Goal: Task Accomplishment & Management: Use online tool/utility

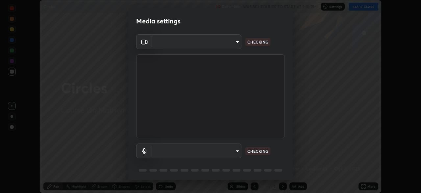
scroll to position [23, 0]
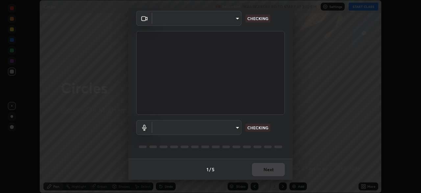
type input "5402053dac797fbd6203b9055fefd71c8703e877445e1219393e3e645ba4b0f2"
type input "58e30863a1a06e434524506800ed545cfc1b42f17f55073e6d07e7442c164023"
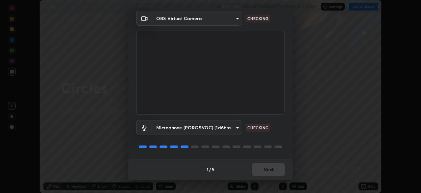
click at [260, 171] on div "1 / 5 Next" at bounding box center [210, 168] width 165 height 21
click at [262, 170] on div "1 / 5 Next" at bounding box center [210, 168] width 165 height 21
click at [261, 168] on div "1 / 5 Next" at bounding box center [210, 168] width 165 height 21
click at [262, 169] on div "1 / 5 Next" at bounding box center [210, 168] width 165 height 21
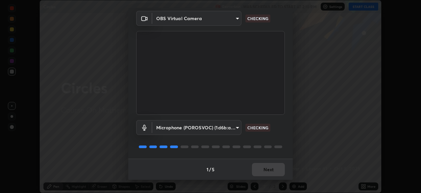
click at [263, 168] on div "1 / 5 Next" at bounding box center [210, 168] width 165 height 21
click at [264, 169] on div "1 / 5 Next" at bounding box center [210, 168] width 165 height 21
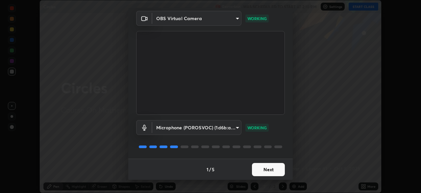
click at [265, 169] on button "Next" at bounding box center [268, 169] width 33 height 13
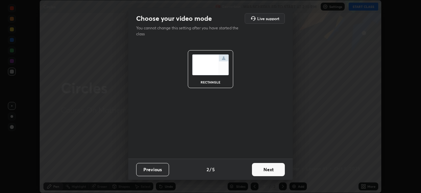
scroll to position [0, 0]
click at [265, 169] on button "Next" at bounding box center [268, 169] width 33 height 13
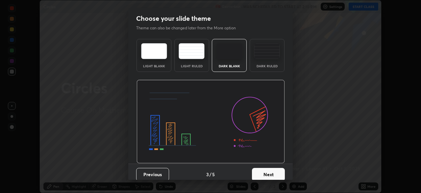
click at [265, 169] on button "Next" at bounding box center [268, 174] width 33 height 13
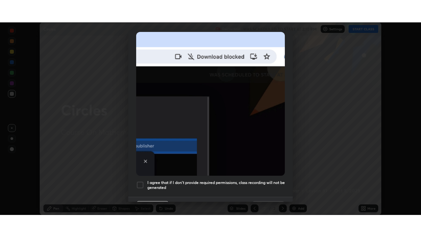
scroll to position [158, 0]
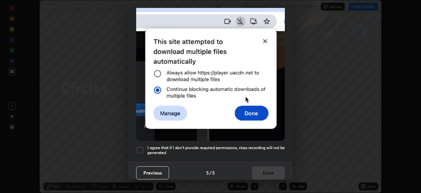
click at [138, 146] on div at bounding box center [140, 150] width 8 height 8
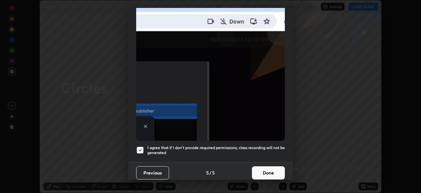
click at [263, 167] on button "Done" at bounding box center [268, 172] width 33 height 13
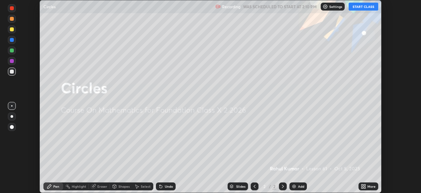
click at [363, 6] on button "START CLASS" at bounding box center [364, 7] width 30 height 8
click at [363, 186] on icon at bounding box center [363, 185] width 5 height 5
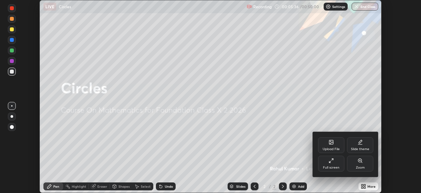
click at [331, 166] on div "Full screen" at bounding box center [331, 167] width 16 height 3
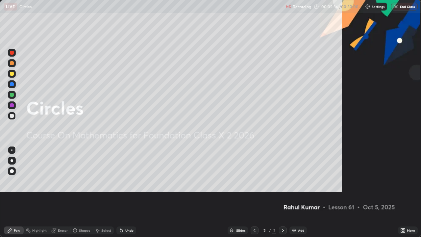
scroll to position [237, 421]
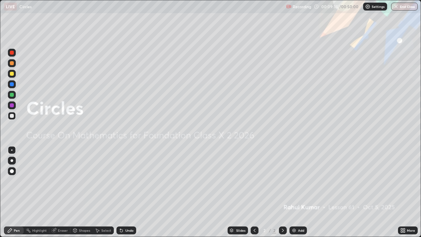
click at [296, 192] on div "Add" at bounding box center [298, 230] width 17 height 8
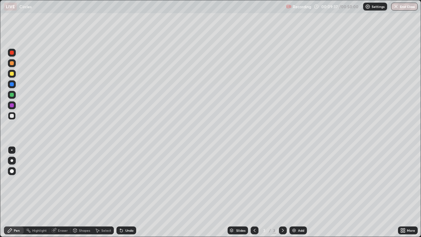
click at [14, 76] on div at bounding box center [12, 74] width 8 height 8
click at [123, 192] on div "Undo" at bounding box center [126, 230] width 20 height 8
click at [80, 192] on div "Shapes" at bounding box center [84, 230] width 11 height 3
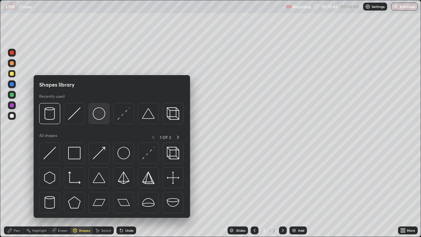
click at [97, 116] on img at bounding box center [99, 113] width 13 height 13
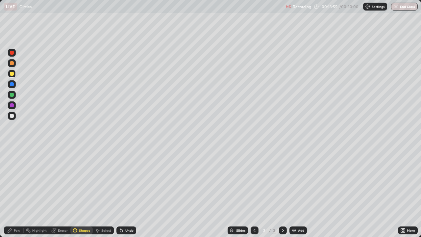
click at [126, 192] on div "Undo" at bounding box center [129, 230] width 8 height 3
click at [16, 192] on div "Pen" at bounding box center [17, 230] width 6 height 3
click at [13, 116] on div at bounding box center [12, 116] width 4 height 4
click at [127, 192] on div "Undo" at bounding box center [126, 230] width 20 height 8
click at [79, 192] on div "Shapes" at bounding box center [84, 230] width 11 height 3
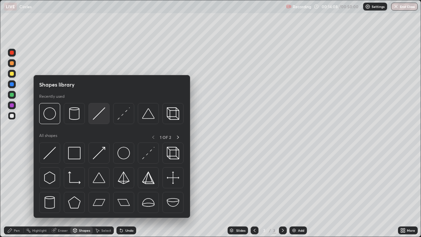
click at [93, 115] on img at bounding box center [99, 113] width 13 height 13
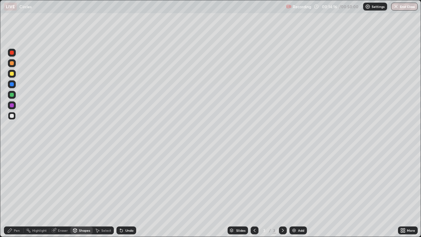
click at [15, 192] on div "Pen" at bounding box center [14, 230] width 20 height 8
click at [81, 192] on div "Shapes" at bounding box center [84, 230] width 11 height 3
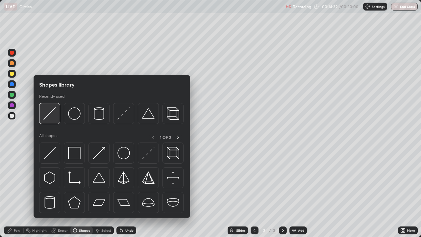
click at [50, 117] on img at bounding box center [49, 113] width 13 height 13
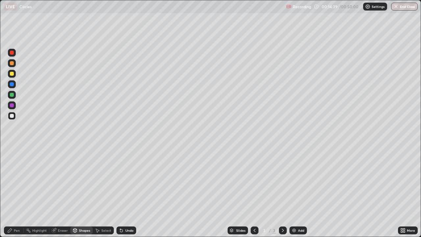
click at [15, 192] on div "Pen" at bounding box center [17, 230] width 6 height 3
click at [79, 192] on div "Shapes" at bounding box center [84, 230] width 11 height 3
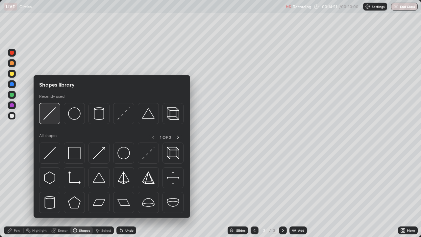
click at [54, 117] on img at bounding box center [49, 113] width 13 height 13
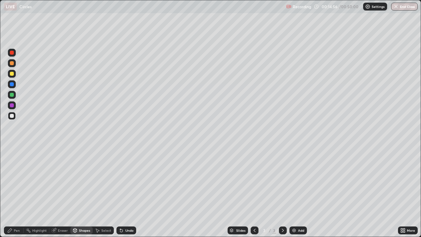
click at [12, 192] on div "Pen" at bounding box center [14, 230] width 20 height 8
click at [83, 192] on div "Shapes" at bounding box center [84, 230] width 11 height 3
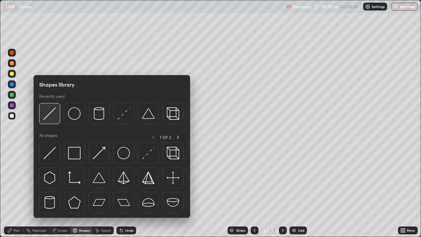
click at [51, 116] on img at bounding box center [49, 113] width 13 height 13
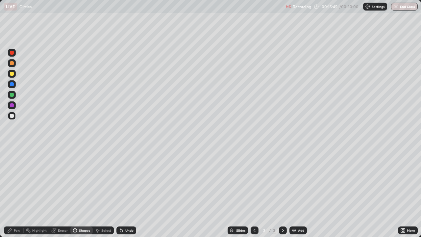
click at [12, 115] on div at bounding box center [12, 116] width 4 height 4
click at [125, 192] on div "Undo" at bounding box center [129, 230] width 8 height 3
click at [17, 192] on div "Pen" at bounding box center [17, 230] width 6 height 3
click at [13, 73] on div at bounding box center [12, 74] width 4 height 4
click at [11, 84] on div at bounding box center [12, 84] width 4 height 4
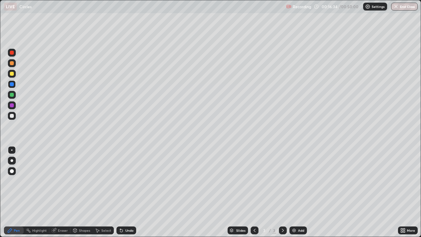
click at [12, 169] on div at bounding box center [12, 171] width 4 height 4
click at [13, 74] on div at bounding box center [12, 74] width 4 height 4
click at [129, 192] on div "Undo" at bounding box center [129, 230] width 8 height 3
click at [124, 192] on div "Undo" at bounding box center [126, 230] width 20 height 8
click at [123, 192] on div "Undo" at bounding box center [126, 230] width 20 height 8
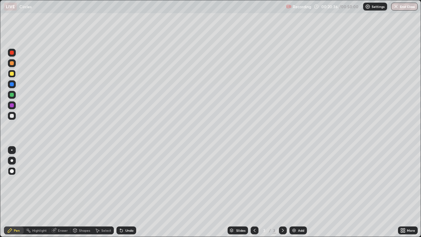
click at [123, 192] on div "Undo" at bounding box center [126, 230] width 20 height 8
click at [123, 192] on icon at bounding box center [121, 230] width 5 height 5
click at [123, 192] on div "Undo" at bounding box center [126, 230] width 20 height 8
click at [124, 192] on div "Undo" at bounding box center [126, 230] width 20 height 8
click at [123, 192] on div "Undo" at bounding box center [126, 230] width 20 height 8
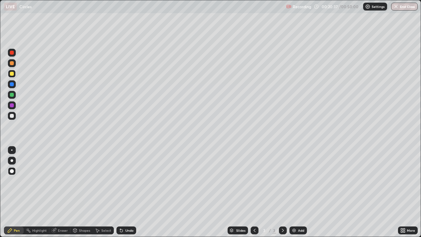
click at [125, 192] on div "Undo" at bounding box center [129, 230] width 8 height 3
click at [123, 192] on div "Undo" at bounding box center [126, 230] width 20 height 8
click at [125, 192] on div "Undo" at bounding box center [129, 230] width 8 height 3
click at [125, 192] on div "Undo" at bounding box center [126, 230] width 20 height 8
click at [126, 192] on div "Undo" at bounding box center [126, 230] width 20 height 8
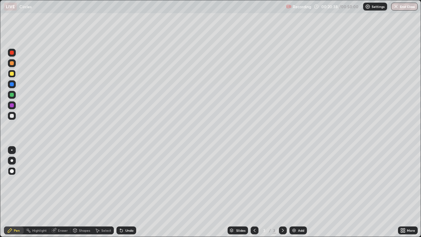
click at [127, 192] on div "Undo" at bounding box center [126, 230] width 20 height 8
click at [127, 192] on div "Undo" at bounding box center [129, 230] width 8 height 3
click at [128, 192] on div "Undo" at bounding box center [129, 230] width 8 height 3
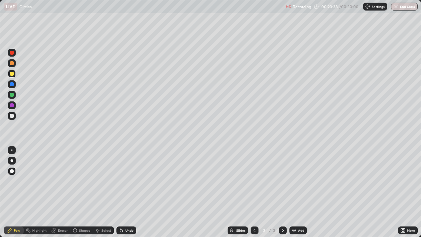
click at [128, 192] on div "Undo" at bounding box center [129, 230] width 8 height 3
click at [127, 192] on div "Undo" at bounding box center [129, 230] width 8 height 3
click at [128, 192] on div "Undo" at bounding box center [129, 230] width 8 height 3
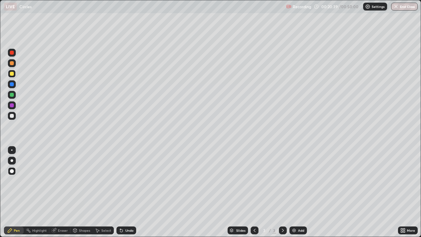
click at [126, 192] on div "Undo" at bounding box center [129, 230] width 8 height 3
click at [127, 192] on div "Undo" at bounding box center [129, 230] width 8 height 3
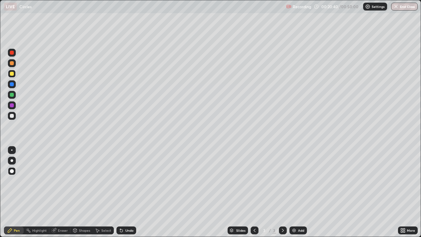
click at [128, 192] on div "Undo" at bounding box center [129, 230] width 8 height 3
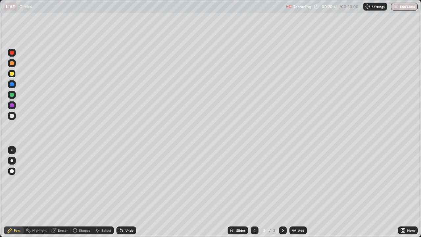
click at [127, 192] on div "Undo" at bounding box center [129, 230] width 8 height 3
click at [126, 192] on div "Undo" at bounding box center [129, 230] width 8 height 3
click at [127, 192] on div "Undo" at bounding box center [129, 230] width 8 height 3
click at [126, 192] on div "Undo" at bounding box center [129, 230] width 8 height 3
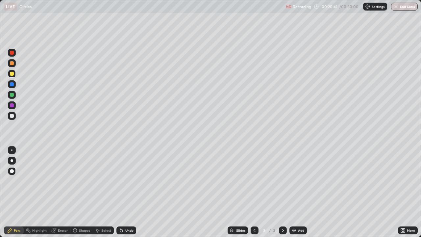
click at [127, 192] on div "Undo" at bounding box center [129, 230] width 8 height 3
click at [126, 192] on div "Undo" at bounding box center [129, 230] width 8 height 3
click at [127, 192] on div "Undo" at bounding box center [129, 230] width 8 height 3
click at [126, 192] on div "Undo" at bounding box center [129, 230] width 8 height 3
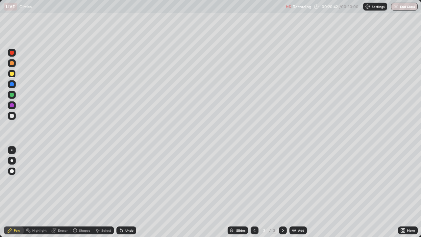
click at [127, 192] on div "Undo" at bounding box center [129, 230] width 8 height 3
click at [126, 192] on div "Undo" at bounding box center [129, 230] width 8 height 3
click at [125, 192] on div "Undo" at bounding box center [129, 230] width 8 height 3
click at [126, 192] on div "Undo" at bounding box center [129, 230] width 8 height 3
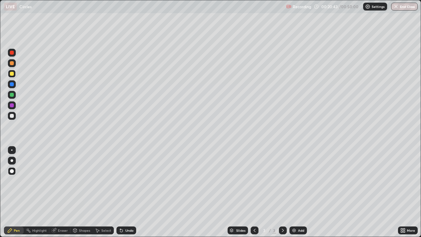
click at [125, 192] on div "Undo" at bounding box center [129, 230] width 8 height 3
click at [126, 192] on div "Undo" at bounding box center [129, 230] width 8 height 3
click at [125, 192] on div "Undo" at bounding box center [129, 230] width 8 height 3
click at [126, 192] on div "Undo" at bounding box center [129, 230] width 8 height 3
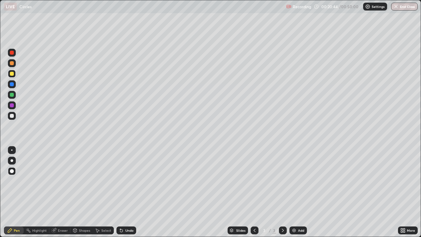
click at [125, 192] on div "Undo" at bounding box center [129, 230] width 8 height 3
click at [126, 192] on div "Undo" at bounding box center [129, 230] width 8 height 3
click at [125, 192] on div "Undo" at bounding box center [129, 230] width 8 height 3
click at [126, 192] on div "Undo" at bounding box center [129, 230] width 8 height 3
click at [125, 192] on div "Undo" at bounding box center [129, 230] width 8 height 3
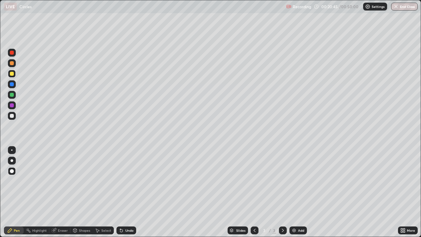
click at [126, 192] on div "Undo" at bounding box center [129, 230] width 8 height 3
click at [125, 192] on div "Undo" at bounding box center [129, 230] width 8 height 3
click at [126, 192] on div "Undo" at bounding box center [129, 230] width 8 height 3
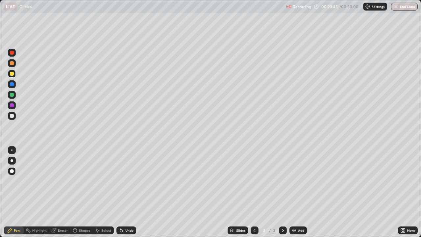
click at [126, 192] on div "Undo" at bounding box center [129, 230] width 8 height 3
click at [127, 192] on div "Undo" at bounding box center [129, 230] width 8 height 3
click at [126, 192] on div "Undo" at bounding box center [129, 230] width 8 height 3
click at [127, 192] on div "Undo" at bounding box center [129, 230] width 8 height 3
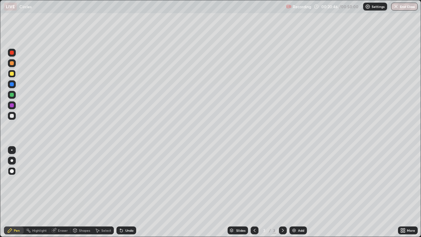
click at [126, 192] on div "Undo" at bounding box center [129, 230] width 8 height 3
click at [127, 192] on div "Undo" at bounding box center [129, 230] width 8 height 3
click at [126, 192] on div "Undo" at bounding box center [129, 230] width 8 height 3
click at [127, 192] on div "Undo" at bounding box center [129, 230] width 8 height 3
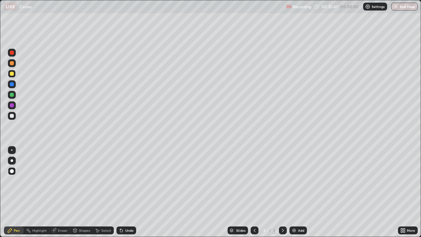
click at [127, 192] on div "Undo" at bounding box center [129, 230] width 8 height 3
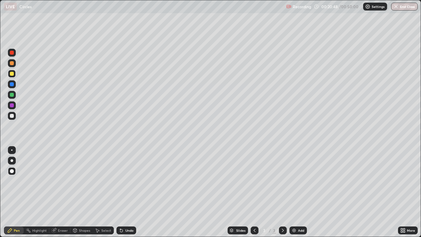
click at [127, 192] on div "Undo" at bounding box center [129, 230] width 8 height 3
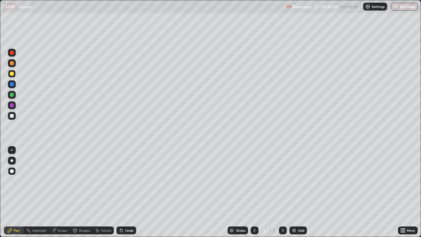
click at [127, 192] on div "Undo" at bounding box center [129, 230] width 8 height 3
click at [126, 192] on div "Undo" at bounding box center [126, 230] width 20 height 8
click at [127, 192] on div "Undo" at bounding box center [129, 230] width 8 height 3
click at [126, 192] on div "Undo" at bounding box center [129, 230] width 8 height 3
click at [127, 192] on div "Undo" at bounding box center [126, 230] width 20 height 8
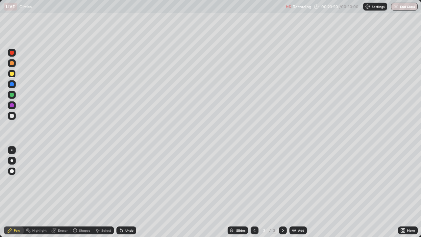
click at [126, 192] on div "Undo" at bounding box center [129, 230] width 8 height 3
click at [127, 192] on div "Undo" at bounding box center [129, 230] width 8 height 3
click at [126, 192] on div "Undo" at bounding box center [126, 230] width 20 height 8
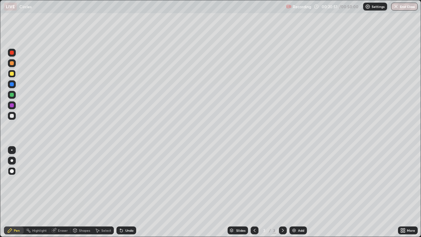
click at [126, 192] on div "Undo" at bounding box center [129, 230] width 8 height 3
click at [126, 192] on div "Undo" at bounding box center [126, 230] width 20 height 8
click at [125, 192] on div "Undo" at bounding box center [129, 230] width 8 height 3
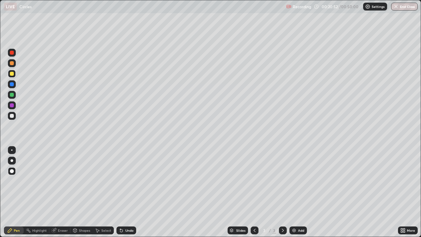
click at [125, 192] on div "Undo" at bounding box center [126, 230] width 20 height 8
click at [124, 192] on div "Undo" at bounding box center [126, 230] width 20 height 8
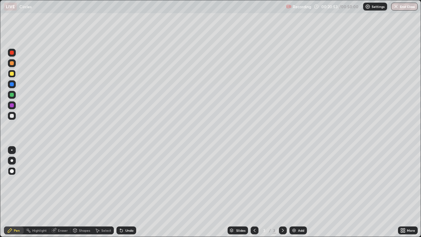
click at [125, 192] on div "Undo" at bounding box center [126, 230] width 20 height 8
click at [124, 192] on div "Undo" at bounding box center [126, 230] width 20 height 8
click at [125, 192] on div "Undo" at bounding box center [126, 230] width 20 height 8
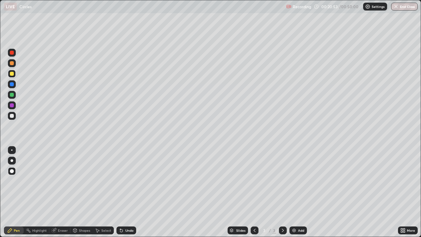
click at [125, 192] on div "Undo" at bounding box center [126, 230] width 20 height 8
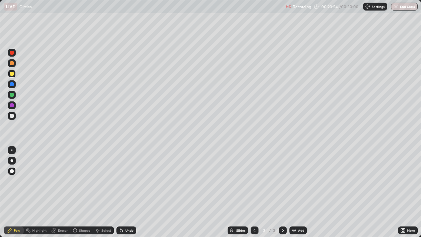
click at [125, 192] on div "Undo" at bounding box center [126, 230] width 20 height 8
click at [124, 192] on div "Undo" at bounding box center [126, 230] width 20 height 8
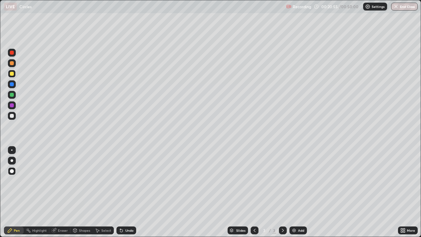
click at [123, 192] on div "Undo" at bounding box center [126, 230] width 20 height 8
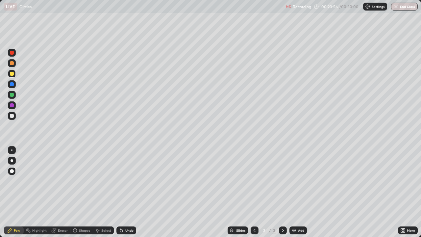
click at [123, 192] on div "Undo" at bounding box center [126, 230] width 20 height 8
click at [122, 192] on div "Undo" at bounding box center [126, 230] width 20 height 8
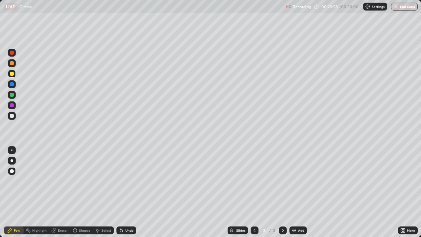
click at [122, 192] on div "Undo" at bounding box center [126, 230] width 20 height 8
click at [121, 192] on div "Undo" at bounding box center [125, 230] width 22 height 13
click at [121, 192] on div "Undo" at bounding box center [126, 230] width 20 height 8
click at [121, 192] on div "Undo" at bounding box center [125, 230] width 22 height 13
click at [122, 192] on div "Undo" at bounding box center [125, 230] width 22 height 13
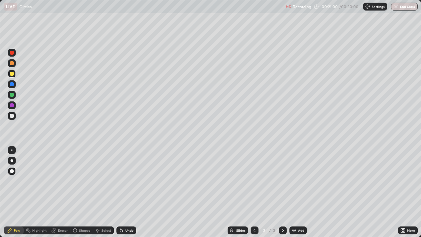
click at [122, 192] on div "Undo" at bounding box center [125, 230] width 22 height 13
click at [125, 192] on div "Undo" at bounding box center [126, 230] width 20 height 8
click at [124, 192] on div "Undo" at bounding box center [126, 230] width 20 height 8
click at [11, 115] on div at bounding box center [12, 116] width 4 height 4
click at [11, 74] on div at bounding box center [12, 74] width 4 height 4
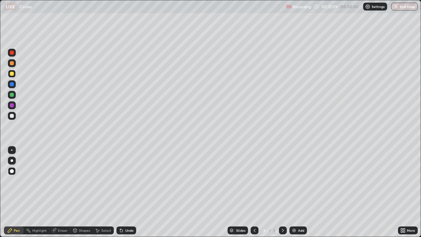
click at [12, 150] on div at bounding box center [11, 149] width 1 height 1
click at [13, 115] on div at bounding box center [12, 116] width 4 height 4
click at [10, 75] on div at bounding box center [12, 74] width 4 height 4
click at [13, 117] on div at bounding box center [12, 116] width 4 height 4
click at [85, 192] on div "Shapes" at bounding box center [84, 230] width 11 height 3
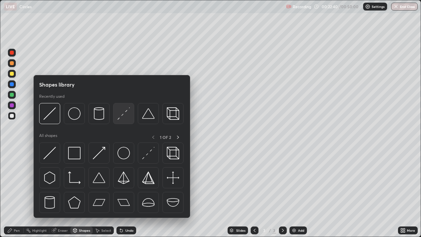
click at [116, 117] on div at bounding box center [123, 113] width 21 height 21
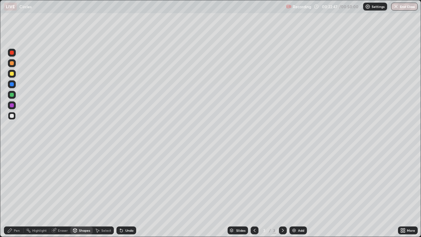
click at [13, 74] on div at bounding box center [12, 74] width 4 height 4
click at [125, 192] on div "Undo" at bounding box center [129, 230] width 8 height 3
click at [123, 192] on icon at bounding box center [121, 230] width 5 height 5
click at [13, 192] on div "Pen" at bounding box center [14, 230] width 20 height 8
click at [12, 116] on div at bounding box center [12, 116] width 4 height 4
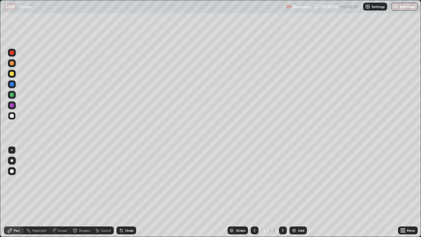
click at [59, 192] on div "Eraser" at bounding box center [63, 230] width 10 height 3
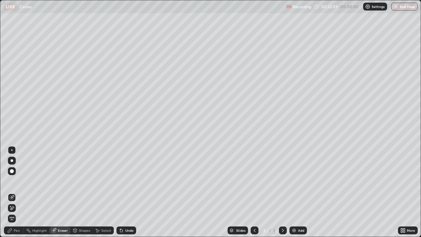
click at [12, 192] on icon at bounding box center [9, 230] width 5 height 5
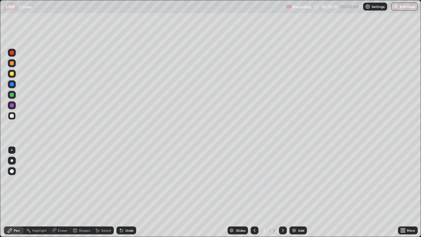
click at [13, 74] on div at bounding box center [12, 74] width 4 height 4
click at [12, 117] on div at bounding box center [12, 116] width 4 height 4
click at [12, 76] on div at bounding box center [12, 74] width 8 height 8
click at [59, 192] on div "Eraser" at bounding box center [63, 230] width 10 height 3
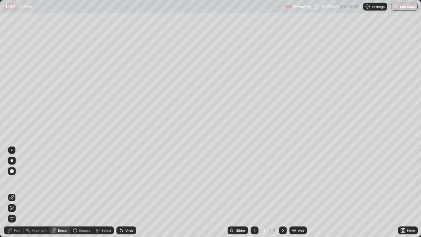
click at [21, 192] on div "Pen" at bounding box center [14, 230] width 20 height 8
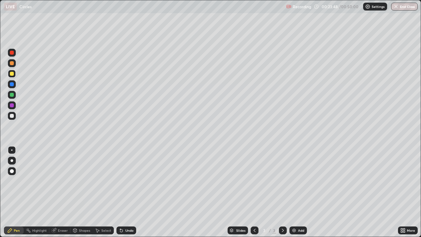
click at [60, 192] on div "Eraser" at bounding box center [63, 230] width 10 height 3
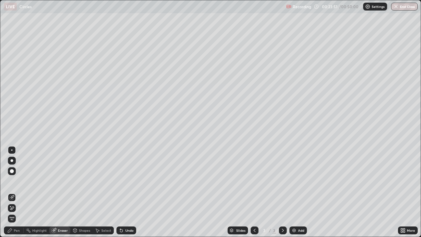
click at [10, 192] on icon at bounding box center [10, 230] width 4 height 4
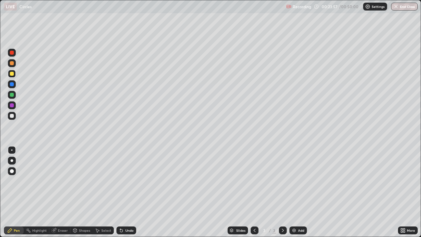
click at [12, 117] on div at bounding box center [12, 116] width 4 height 4
click at [13, 75] on div at bounding box center [12, 74] width 8 height 8
click at [13, 117] on div at bounding box center [12, 116] width 4 height 4
click at [126, 192] on div "Undo" at bounding box center [129, 230] width 8 height 3
click at [125, 192] on div "Undo" at bounding box center [129, 230] width 8 height 3
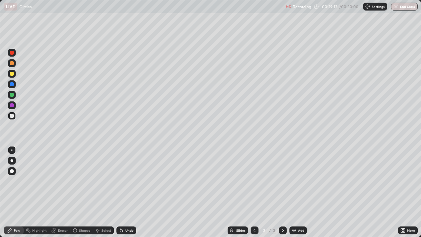
click at [123, 192] on div "Undo" at bounding box center [126, 230] width 20 height 8
click at [125, 192] on div "Undo" at bounding box center [129, 230] width 8 height 3
click at [126, 192] on div "Undo" at bounding box center [126, 230] width 20 height 8
click at [128, 192] on div "Undo" at bounding box center [129, 230] width 8 height 3
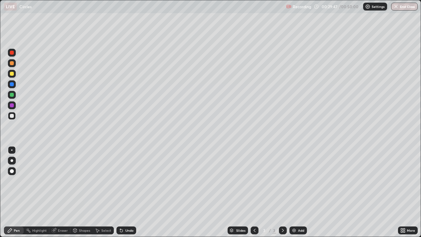
click at [127, 192] on div "Undo" at bounding box center [126, 230] width 20 height 8
click at [125, 192] on div "Undo" at bounding box center [129, 230] width 8 height 3
click at [124, 192] on div "Undo" at bounding box center [126, 230] width 20 height 8
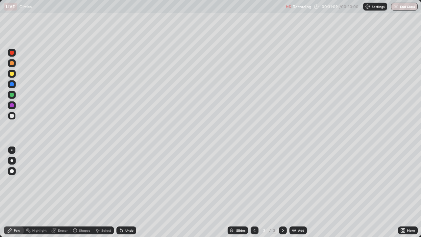
click at [125, 192] on div "Undo" at bounding box center [129, 230] width 8 height 3
click at [123, 192] on div "Undo" at bounding box center [126, 230] width 20 height 8
click at [120, 192] on icon at bounding box center [120, 229] width 1 height 1
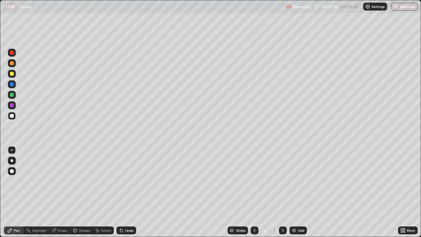
click at [125, 192] on div "Undo" at bounding box center [129, 230] width 8 height 3
click at [124, 192] on div "Undo" at bounding box center [126, 230] width 20 height 8
click at [123, 192] on icon at bounding box center [121, 230] width 5 height 5
click at [121, 192] on icon at bounding box center [121, 230] width 3 height 3
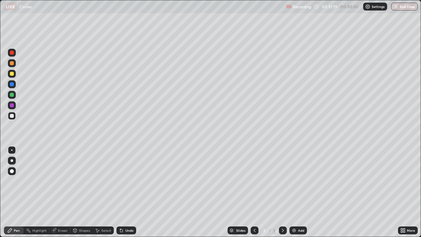
click at [120, 192] on icon at bounding box center [121, 230] width 3 height 3
click at [127, 192] on div "Undo" at bounding box center [129, 230] width 8 height 3
click at [416, 192] on div "More" at bounding box center [408, 230] width 20 height 13
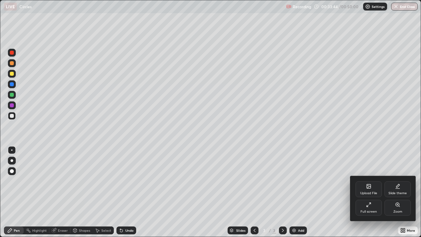
click at [346, 192] on div at bounding box center [210, 118] width 421 height 237
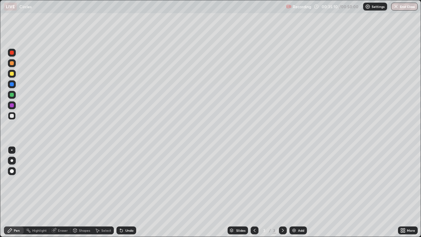
click at [128, 192] on div "Undo" at bounding box center [129, 230] width 8 height 3
click at [128, 192] on div "Undo" at bounding box center [126, 230] width 20 height 8
click at [129, 192] on div "Undo" at bounding box center [129, 230] width 8 height 3
click at [128, 192] on div "Undo" at bounding box center [129, 230] width 8 height 3
click at [12, 115] on div at bounding box center [12, 116] width 4 height 4
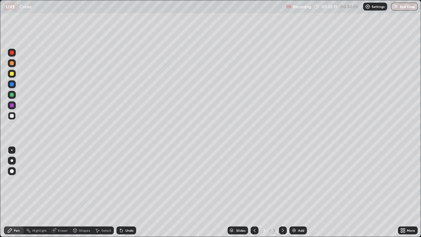
click at [13, 74] on div at bounding box center [12, 74] width 4 height 4
click at [126, 192] on div "Undo" at bounding box center [129, 230] width 8 height 3
click at [125, 192] on div "Undo" at bounding box center [129, 230] width 8 height 3
click at [126, 192] on div "Undo" at bounding box center [129, 230] width 8 height 3
click at [127, 192] on div "Undo" at bounding box center [129, 230] width 8 height 3
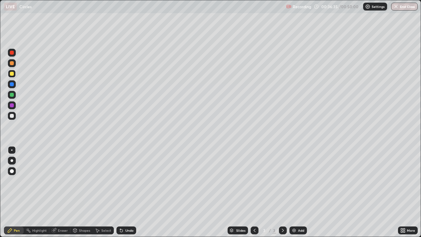
click at [127, 192] on div "Undo" at bounding box center [129, 230] width 8 height 3
click at [128, 192] on div "Undo" at bounding box center [129, 230] width 8 height 3
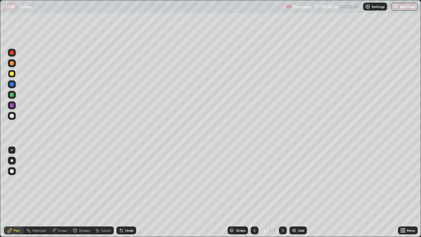
click at [128, 192] on div "Undo" at bounding box center [129, 230] width 8 height 3
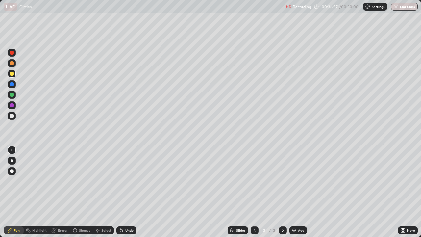
click at [128, 192] on div "Undo" at bounding box center [129, 230] width 8 height 3
click at [129, 192] on div "Undo" at bounding box center [129, 230] width 8 height 3
click at [128, 192] on div "Undo" at bounding box center [129, 230] width 8 height 3
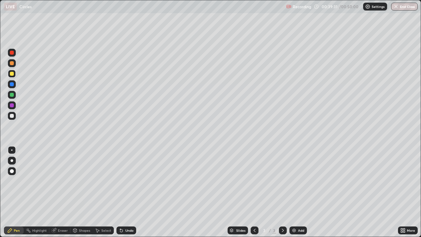
click at [126, 192] on div "Undo" at bounding box center [129, 230] width 8 height 3
click at [127, 192] on div "Undo" at bounding box center [129, 230] width 8 height 3
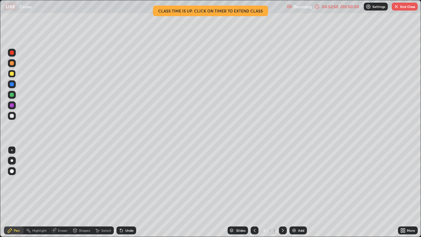
click at [402, 9] on button "End Class" at bounding box center [405, 7] width 26 height 8
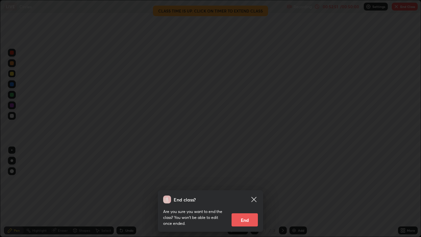
click at [242, 192] on button "End" at bounding box center [245, 219] width 26 height 13
